Goal: Check status: Check status

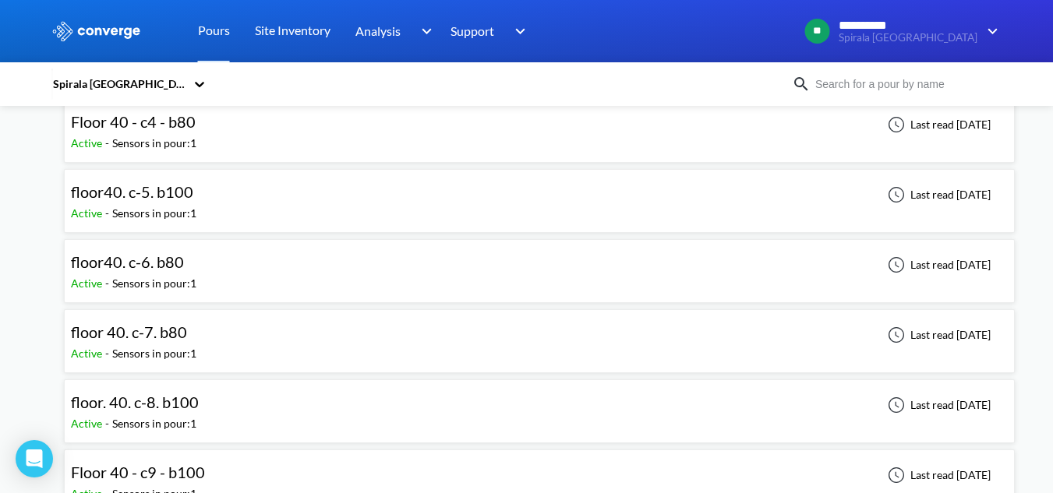
scroll to position [1247, 0]
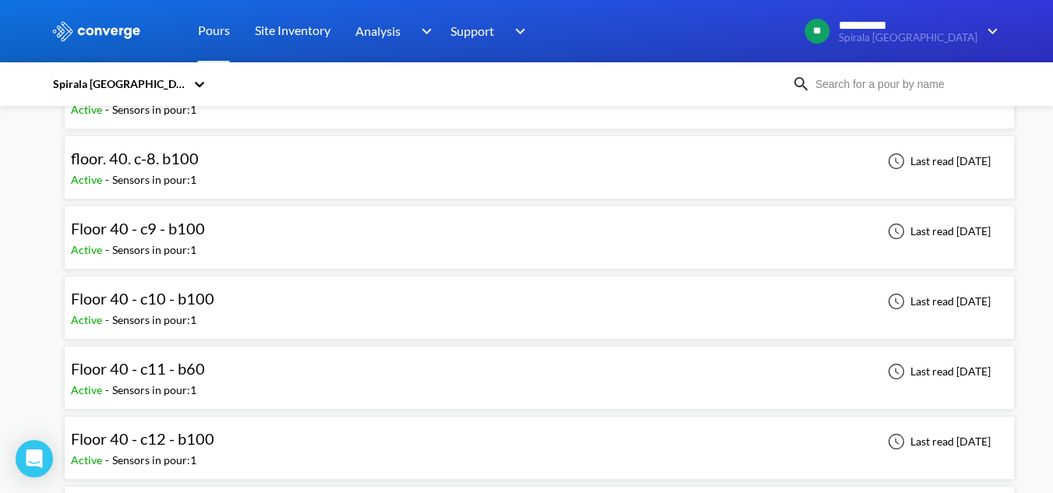
click at [271, 294] on div "Floor 40 - c10 - b100 Active - Sensors in pour: 1 Last read [DATE]" at bounding box center [539, 308] width 937 height 50
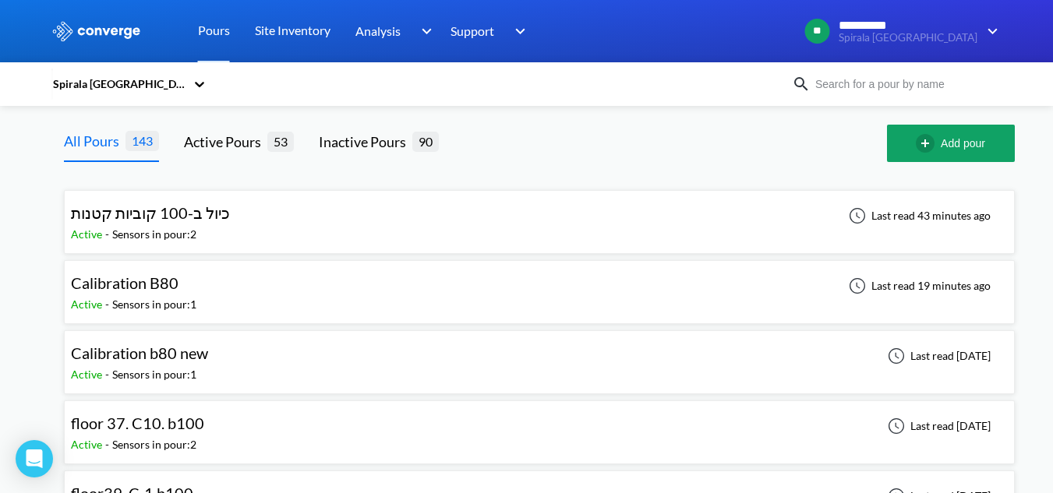
click at [181, 296] on div "Sensors in pour: 1" at bounding box center [154, 304] width 84 height 17
click at [248, 426] on div "floor 37. C10. b100 Active - Sensors in pour: 2 Last read [DATE]" at bounding box center [539, 433] width 937 height 50
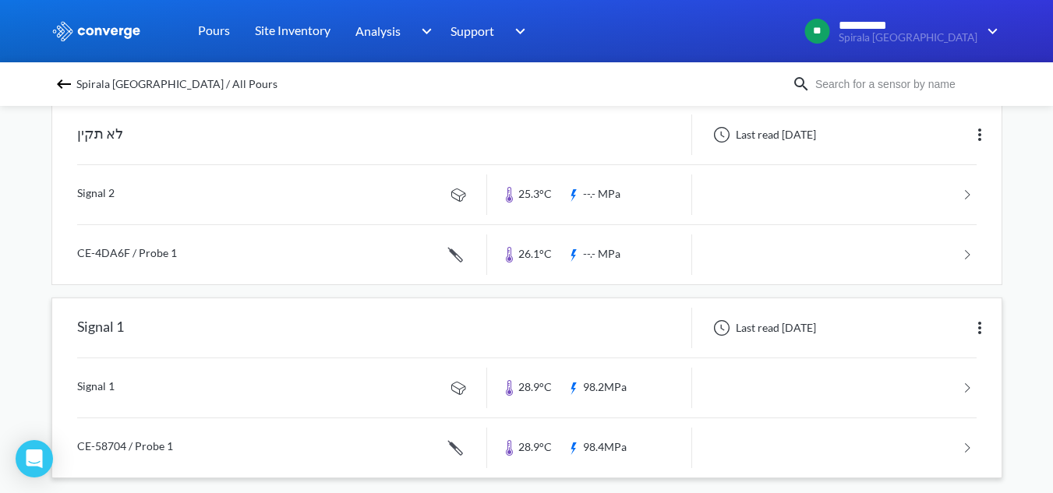
scroll to position [156, 0]
click at [228, 407] on link at bounding box center [526, 387] width 899 height 59
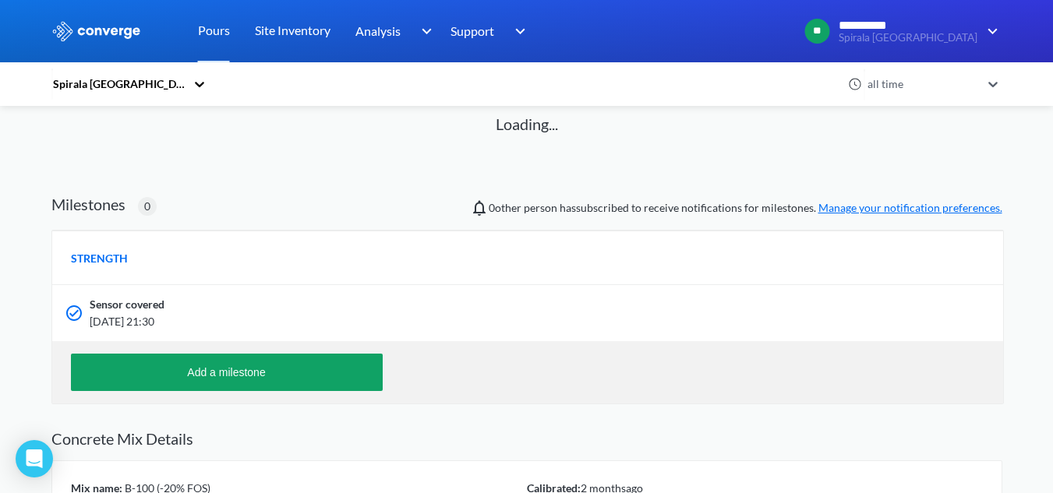
scroll to position [156, 0]
